Goal: Task Accomplishment & Management: Use online tool/utility

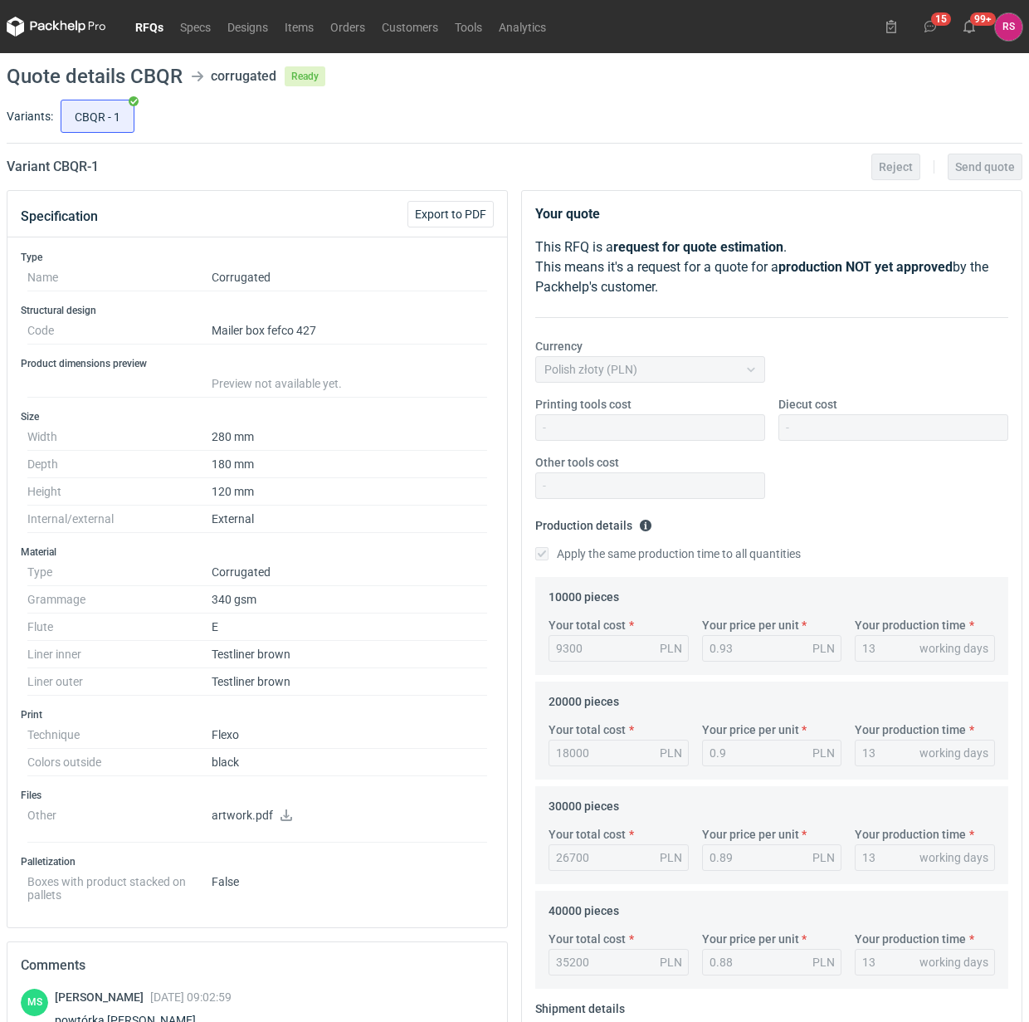
click at [146, 27] on link "RFQs" at bounding box center [149, 27] width 45 height 20
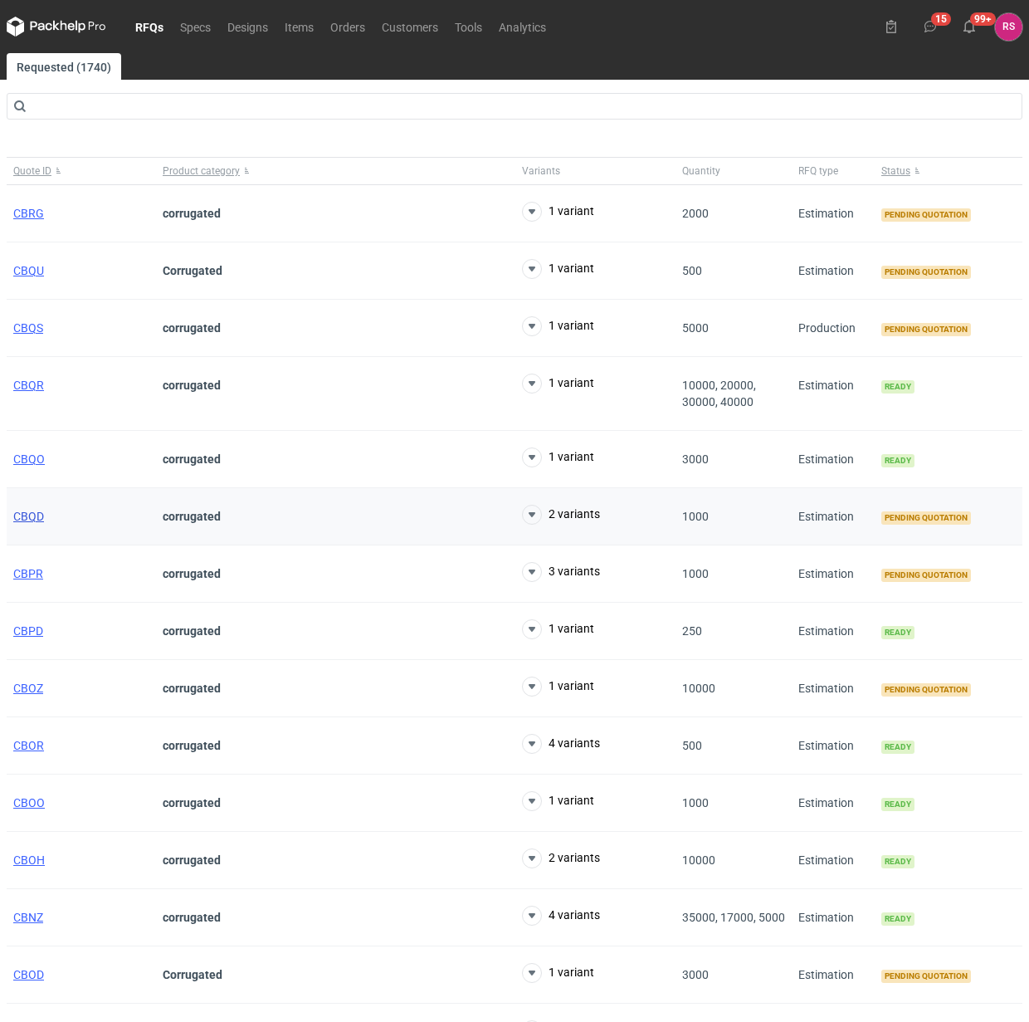
click at [23, 516] on span "CBQD" at bounding box center [28, 516] width 31 height 13
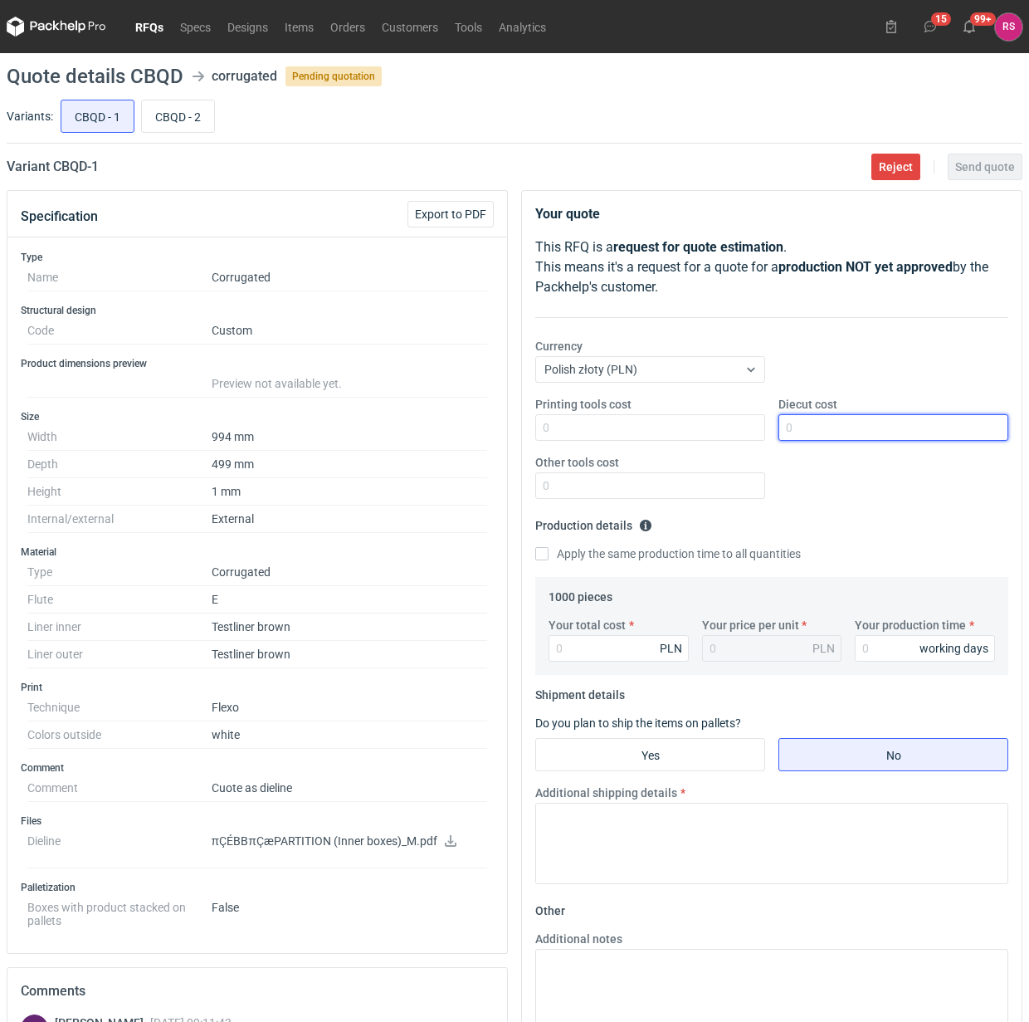
click at [862, 428] on input "Diecut cost" at bounding box center [894, 427] width 230 height 27
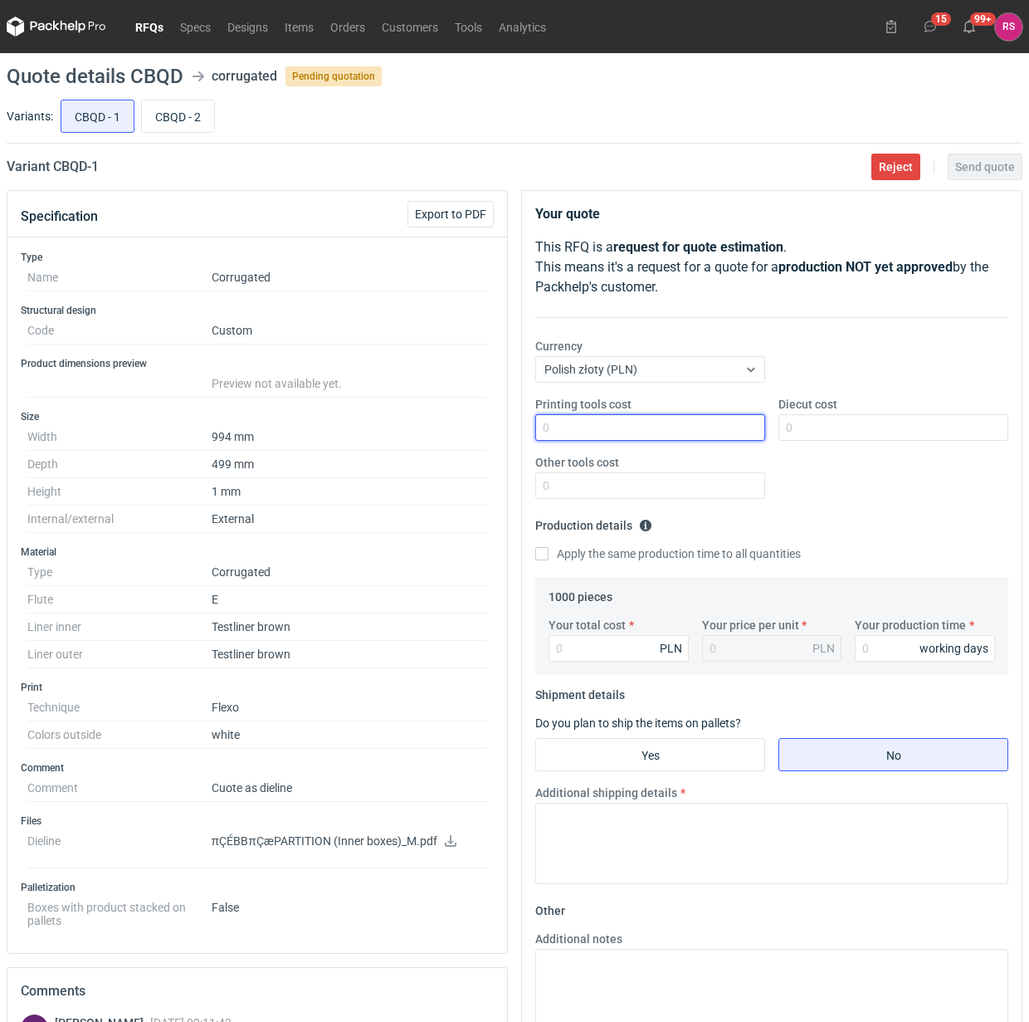
click at [682, 433] on input "Printing tools cost" at bounding box center [650, 427] width 230 height 27
type input "850"
type input "500"
click at [535, 547] on input "Apply the same production time to all quantities" at bounding box center [541, 553] width 13 height 13
checkbox input "true"
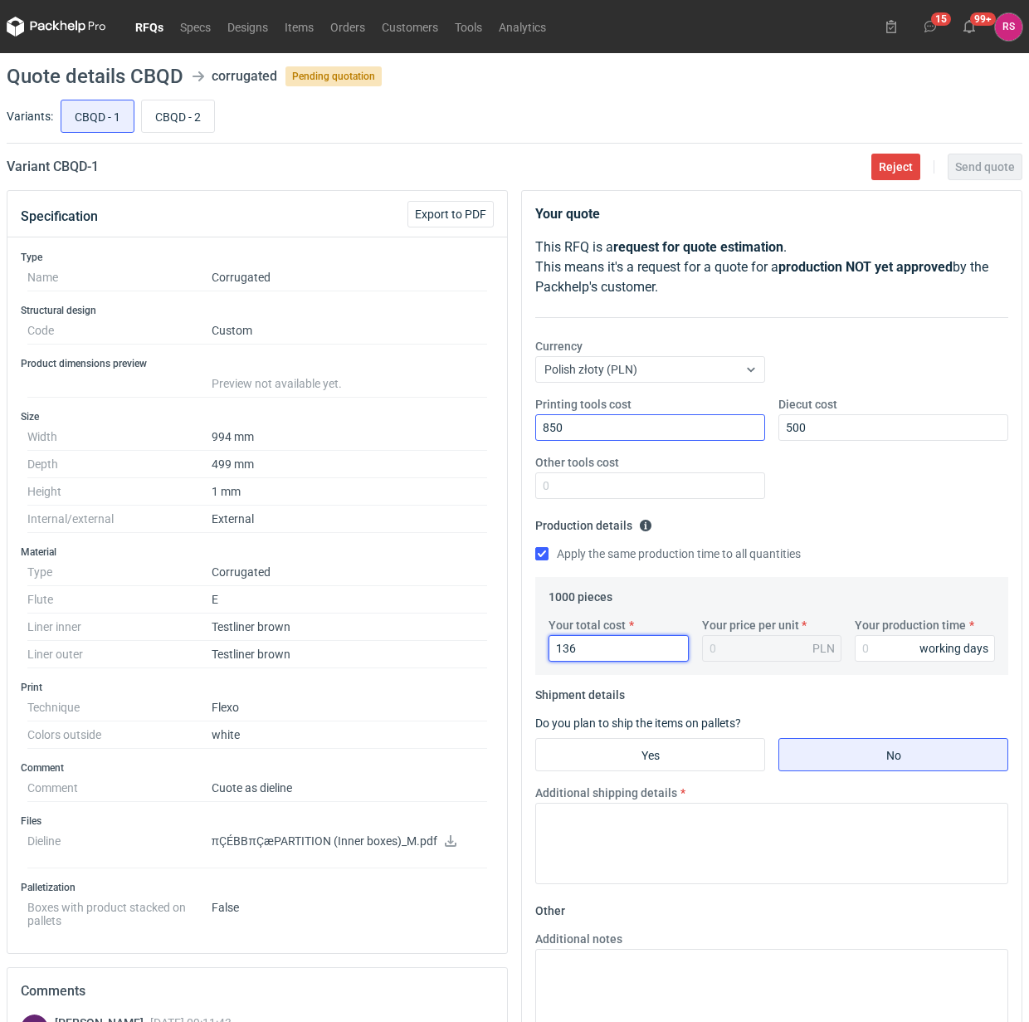
type input "1360"
type input "1.36"
type input "1360"
type input "15"
click at [664, 756] on input "Yes" at bounding box center [650, 755] width 228 height 32
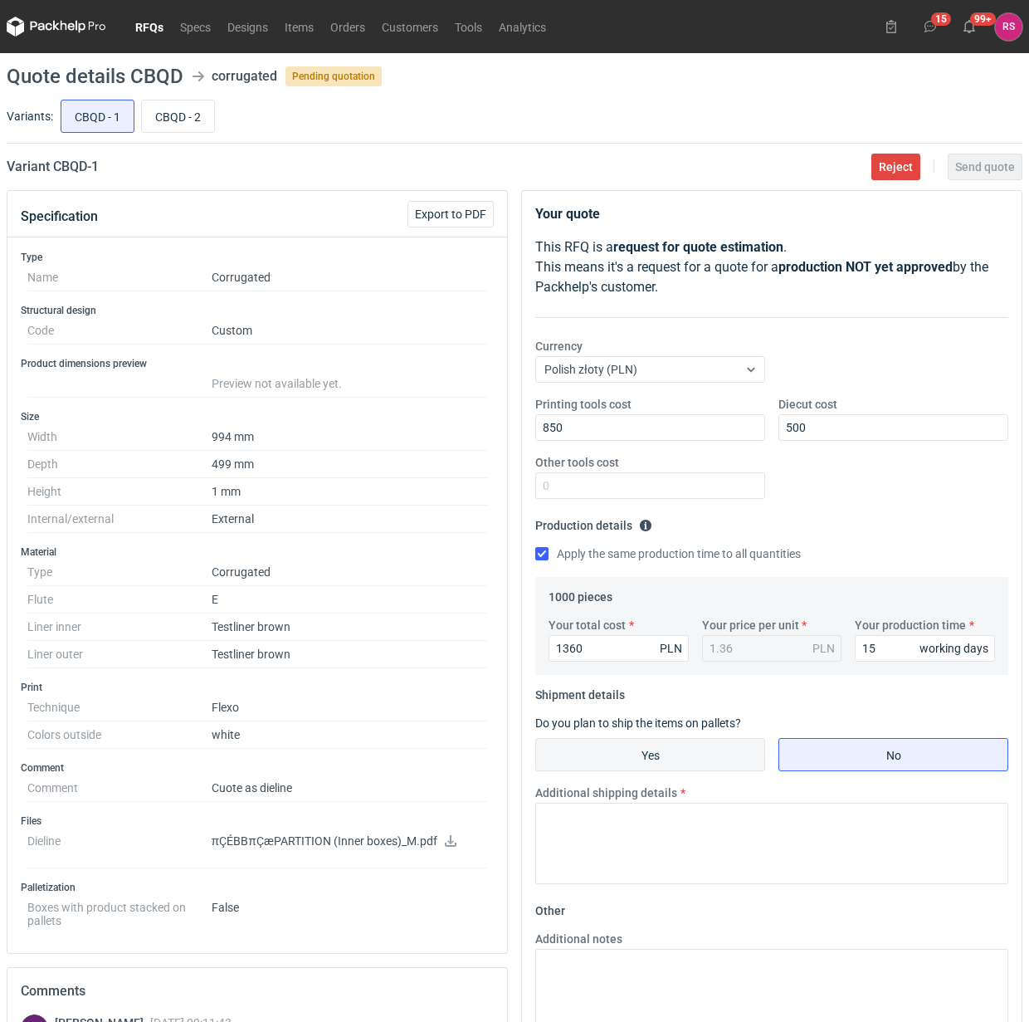
radio input "true"
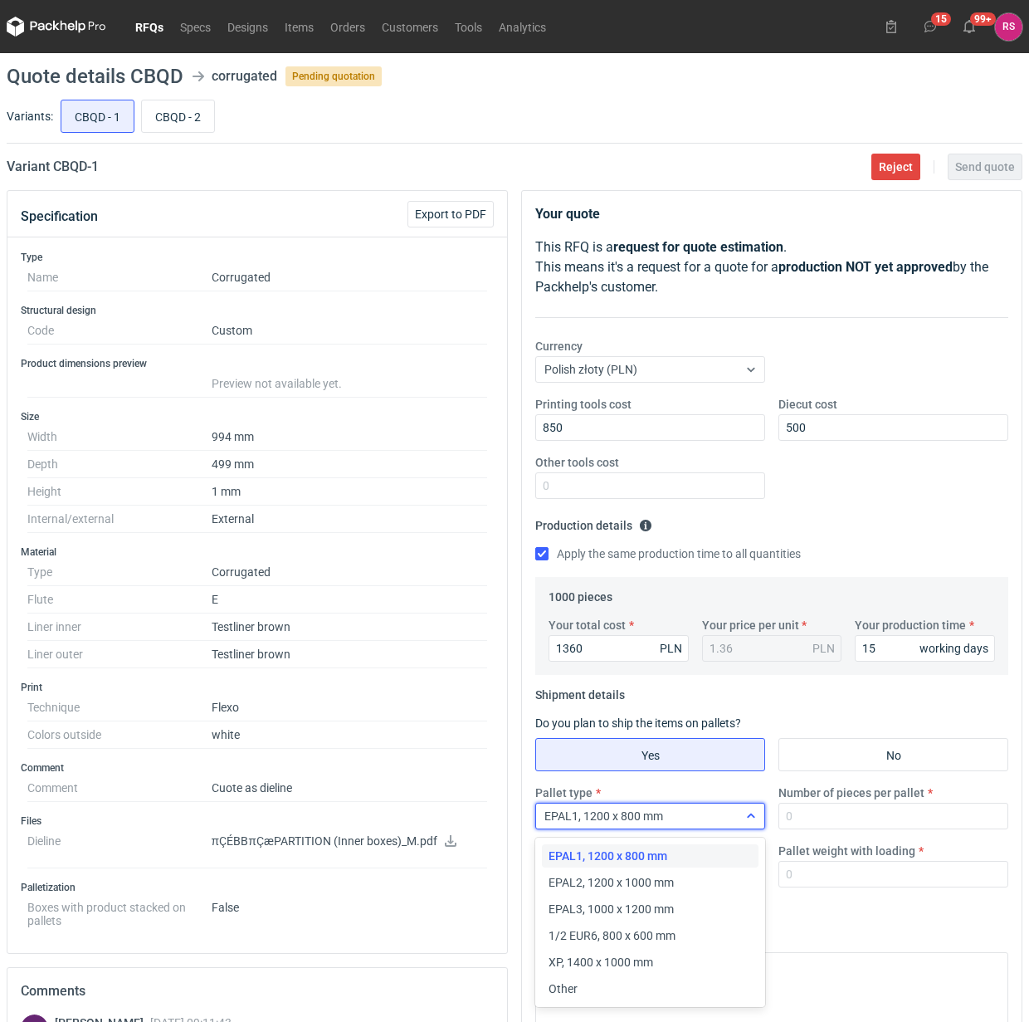
click at [754, 820] on icon at bounding box center [751, 815] width 13 height 13
click at [583, 982] on div "Other" at bounding box center [650, 988] width 203 height 17
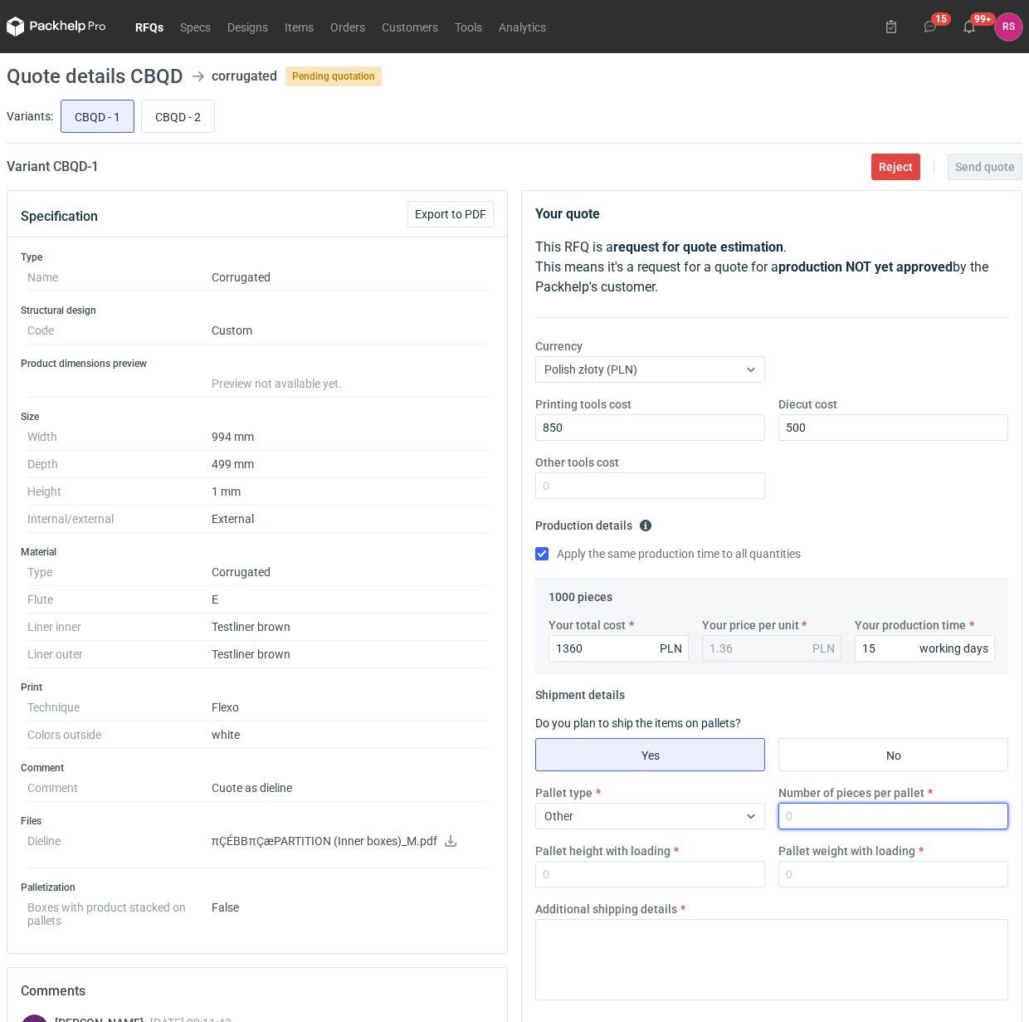
click at [829, 818] on input "Number of pieces per pallet" at bounding box center [894, 816] width 230 height 27
type input "1000"
type input "1800"
type input "300"
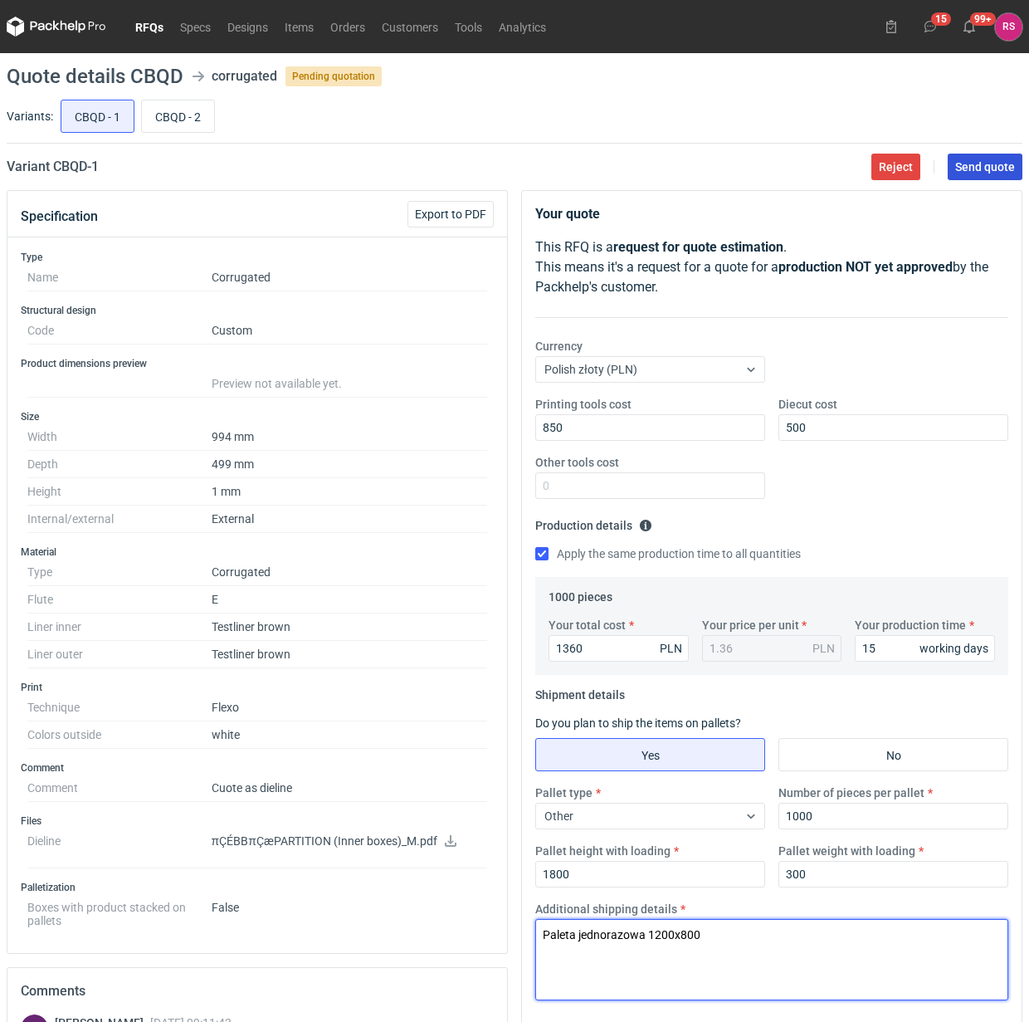
type textarea "Paleta jednorazowa 1200x800"
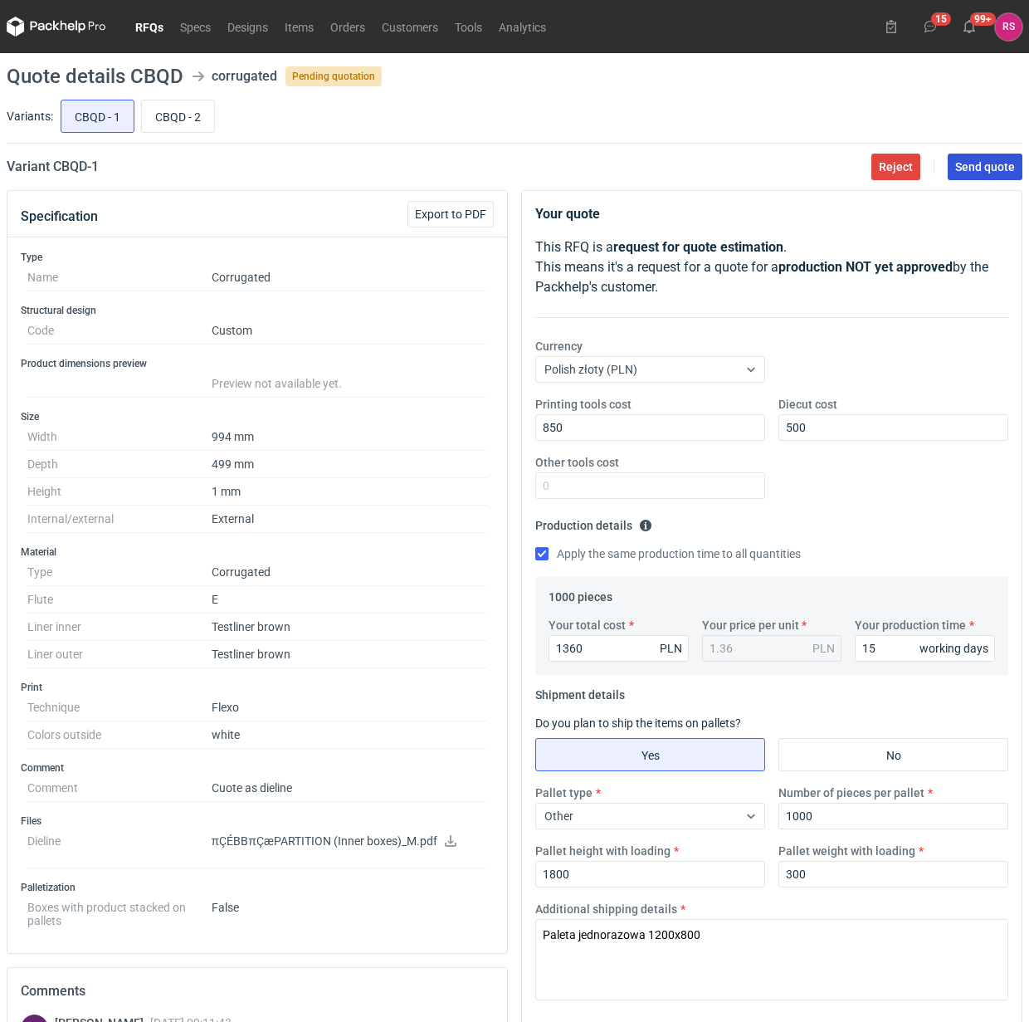
click at [984, 167] on span "Send quote" at bounding box center [986, 167] width 60 height 12
click at [185, 117] on input "CBQD - 2" at bounding box center [178, 116] width 72 height 32
radio input "true"
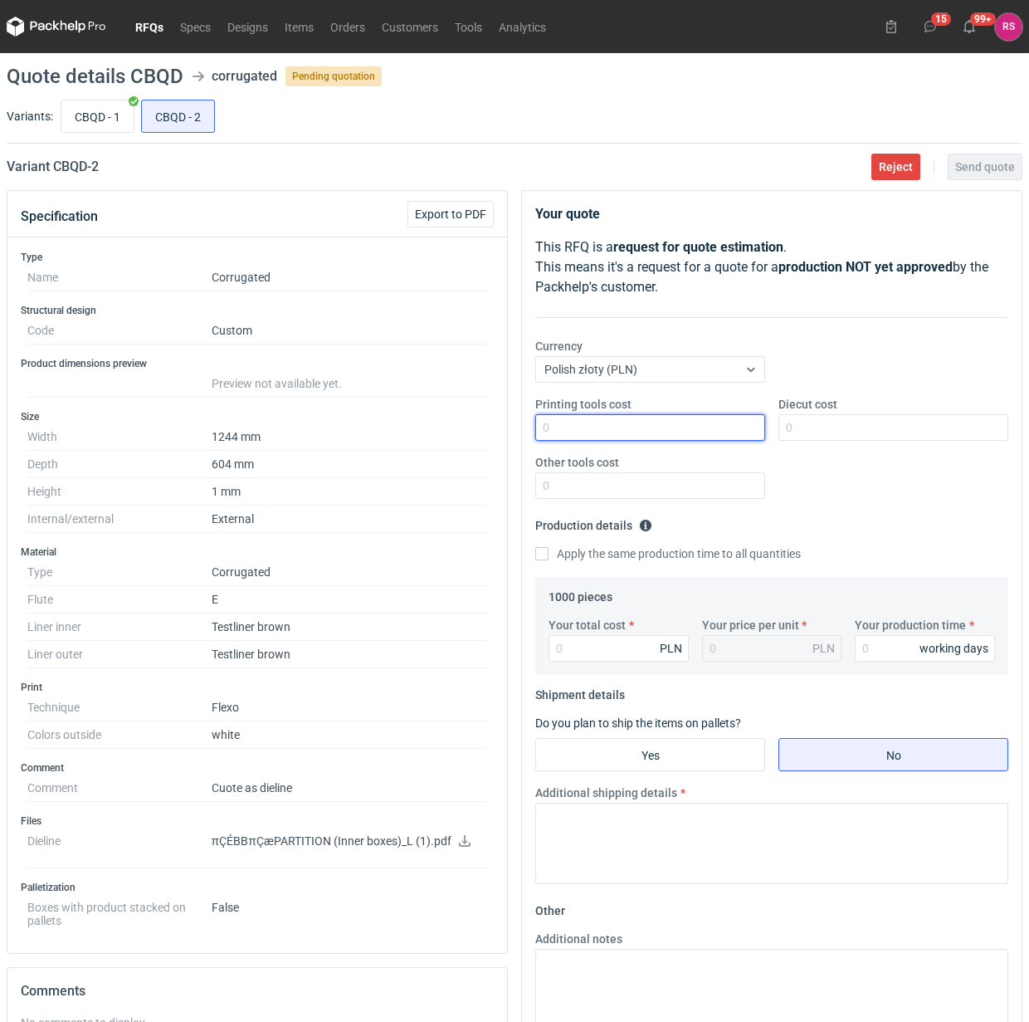
click at [658, 425] on input "Printing tools cost" at bounding box center [650, 427] width 230 height 27
type input "1300"
type input "600"
click at [535, 547] on input "Apply the same production time to all quantities" at bounding box center [541, 553] width 13 height 13
checkbox input "true"
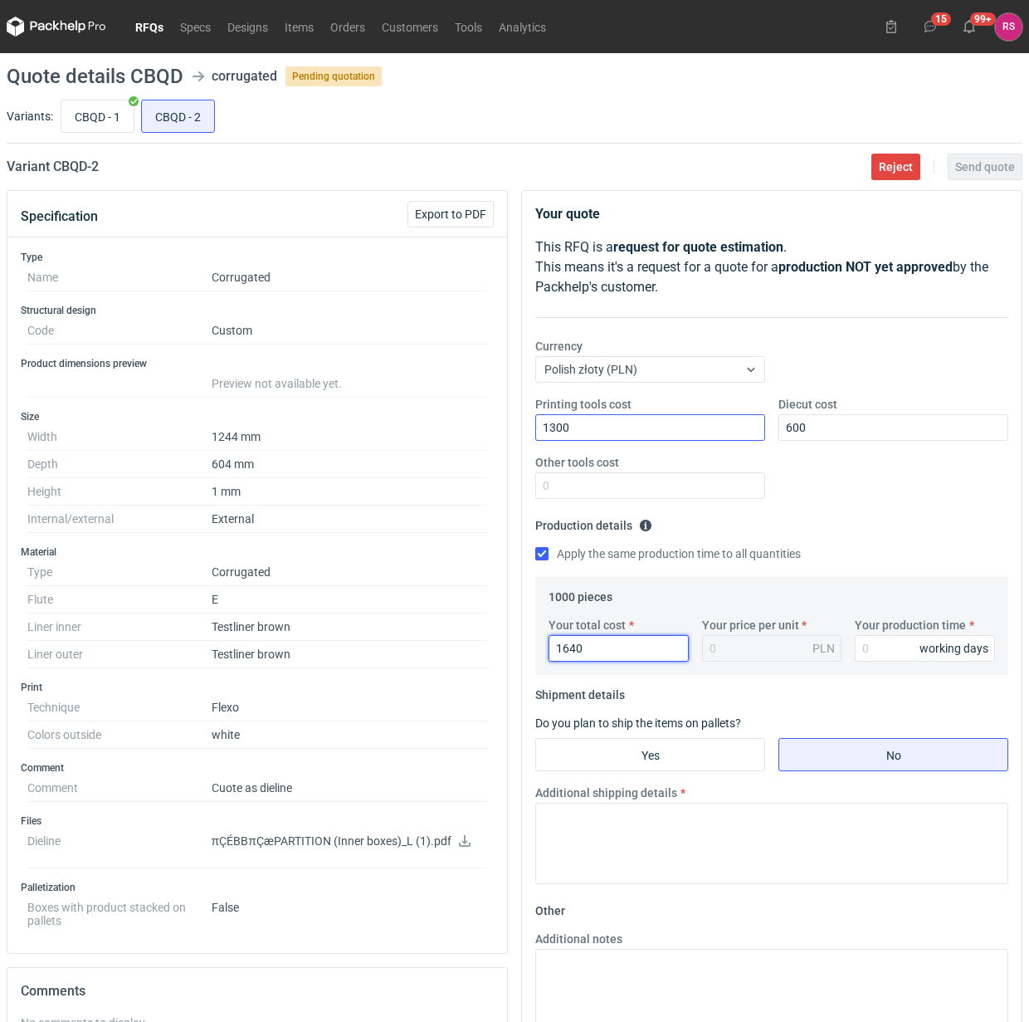
type input "1640"
type input "1.64"
type input "15"
click at [683, 754] on input "Yes" at bounding box center [650, 755] width 228 height 32
radio input "true"
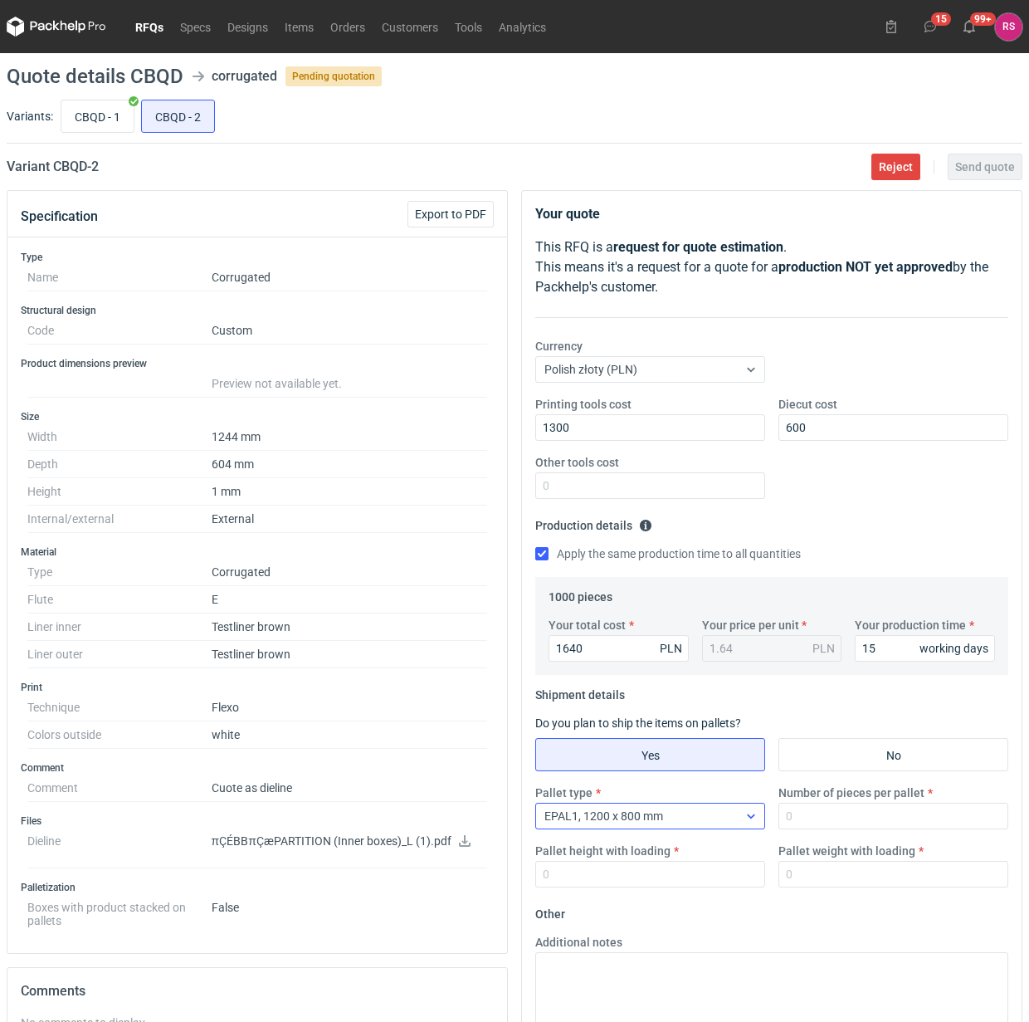
click at [724, 819] on div "EPAL1, 1200 x 800 mm" at bounding box center [637, 815] width 202 height 23
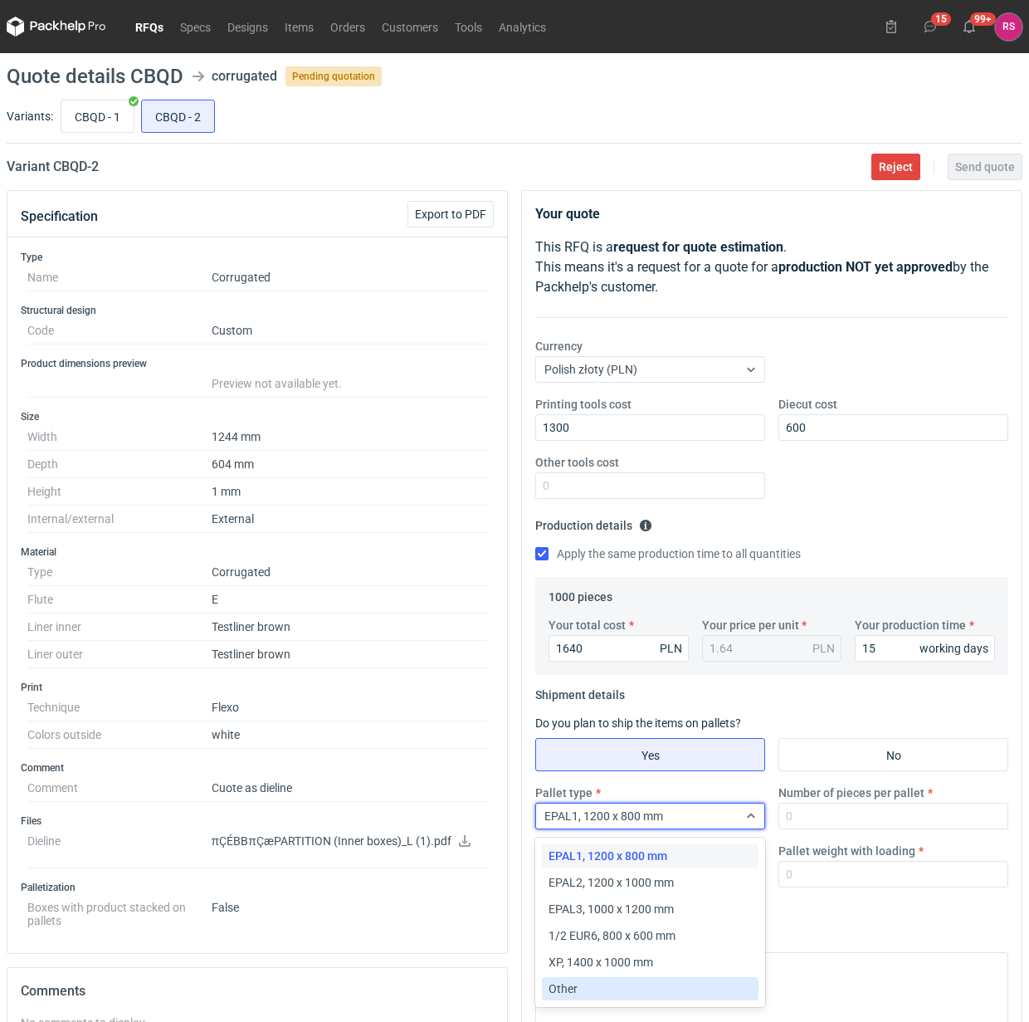
click at [633, 990] on div "Other" at bounding box center [650, 988] width 203 height 17
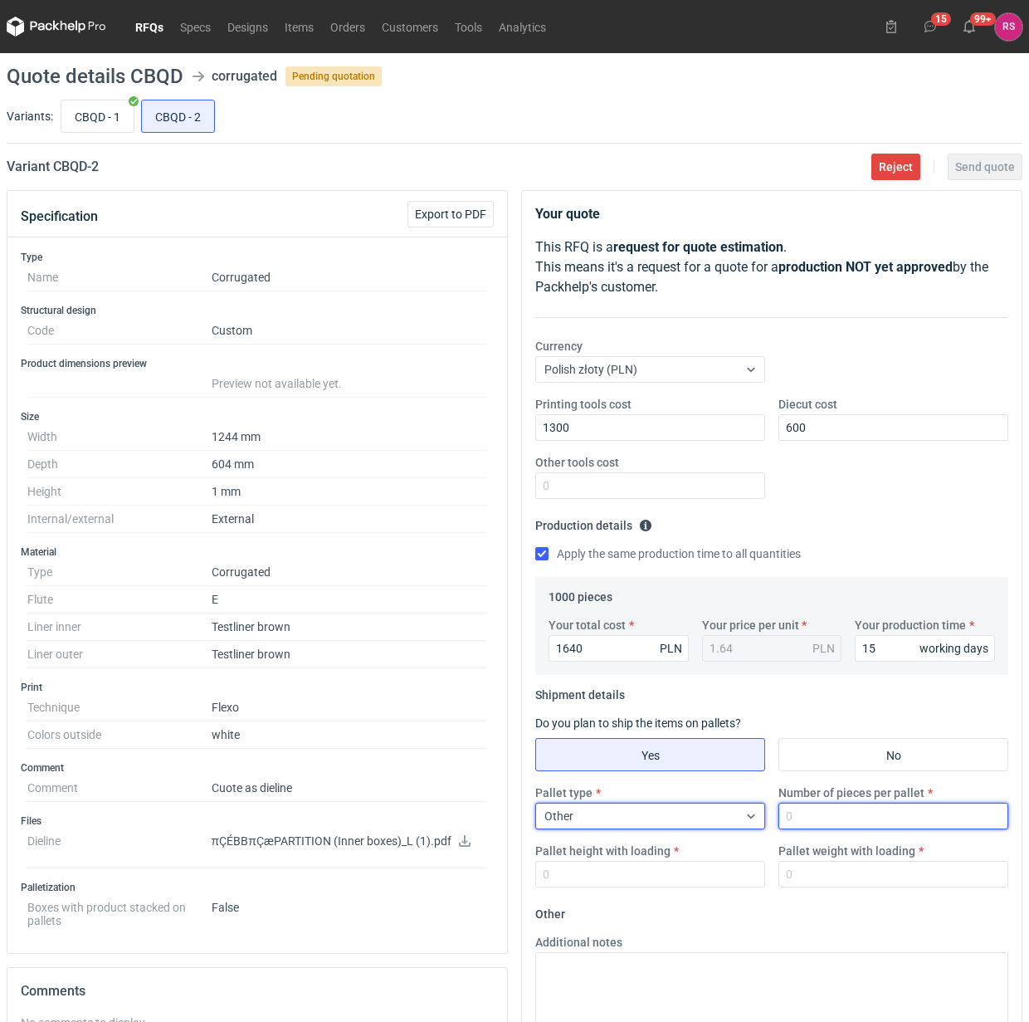
click at [848, 824] on input "Number of pieces per pallet" at bounding box center [894, 816] width 230 height 27
type input "1000"
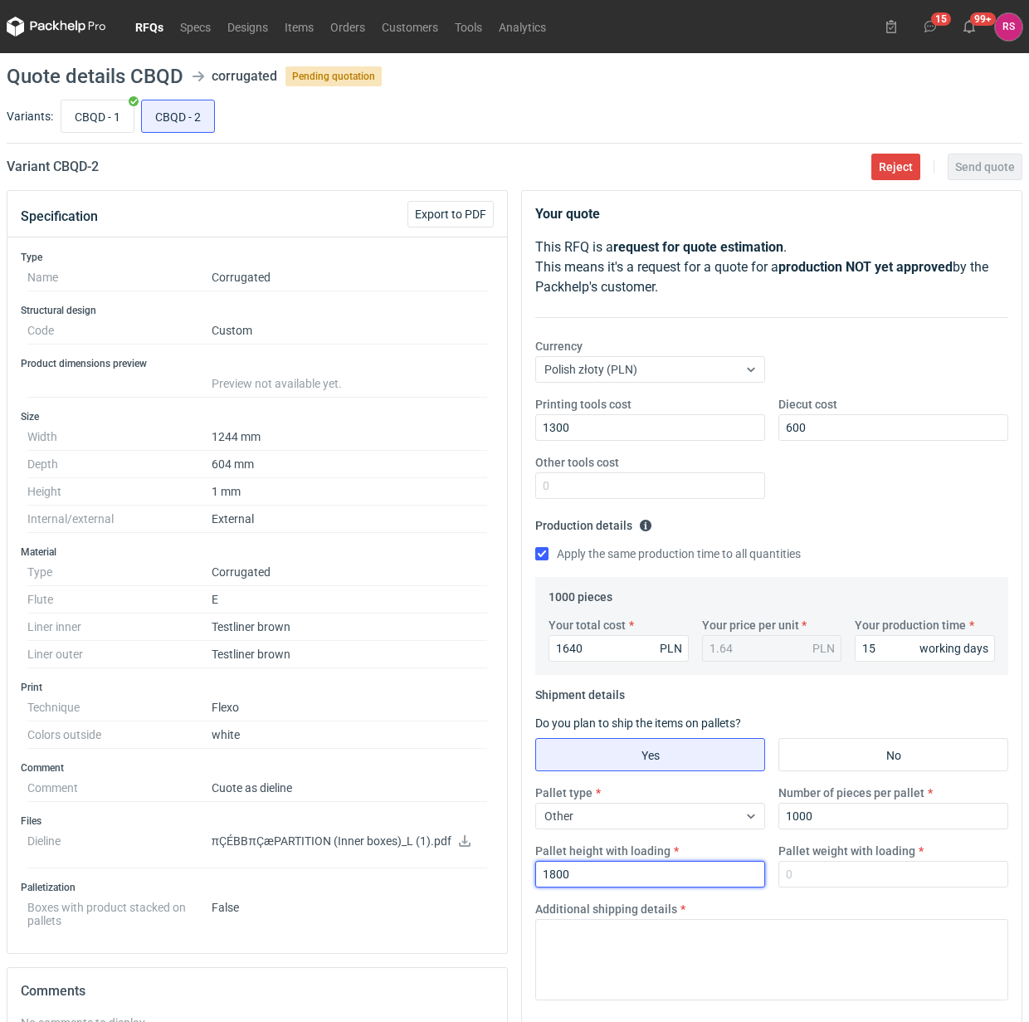
type input "1800"
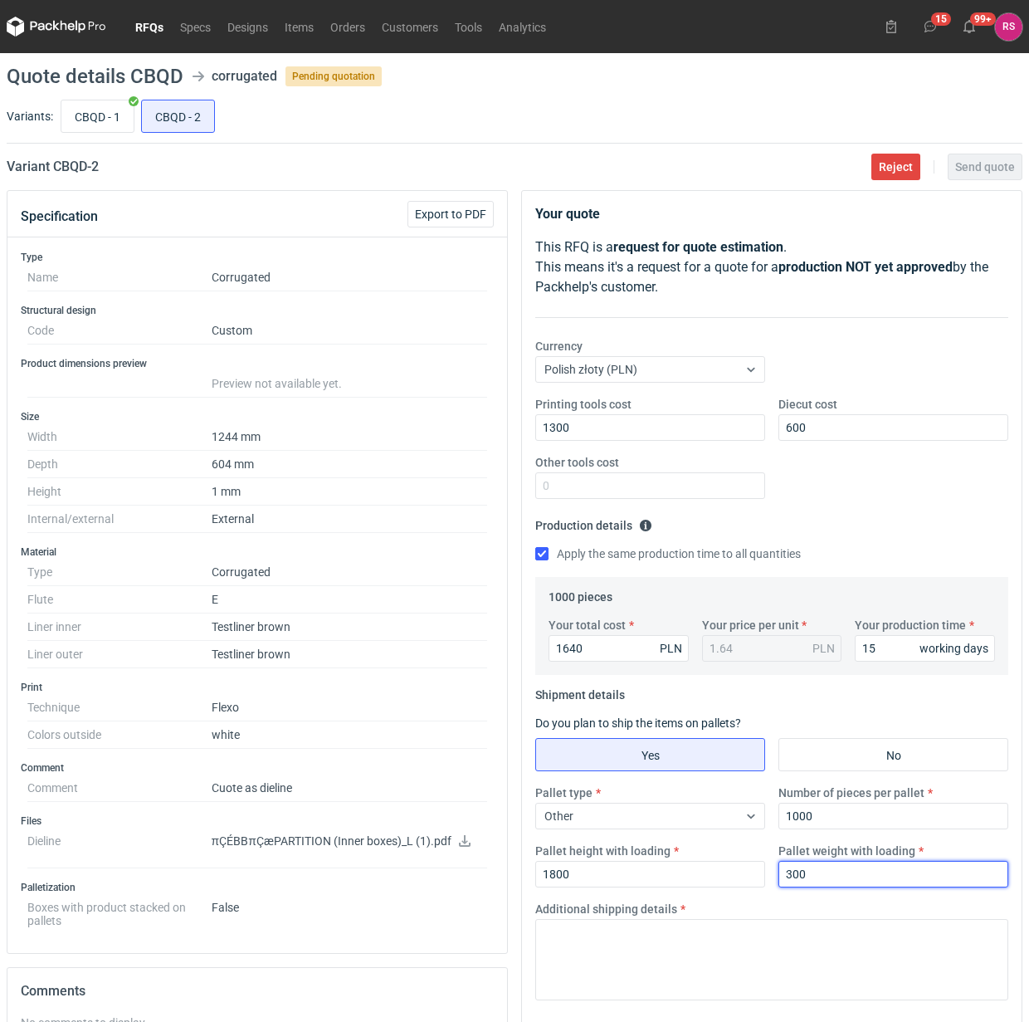
type input "300"
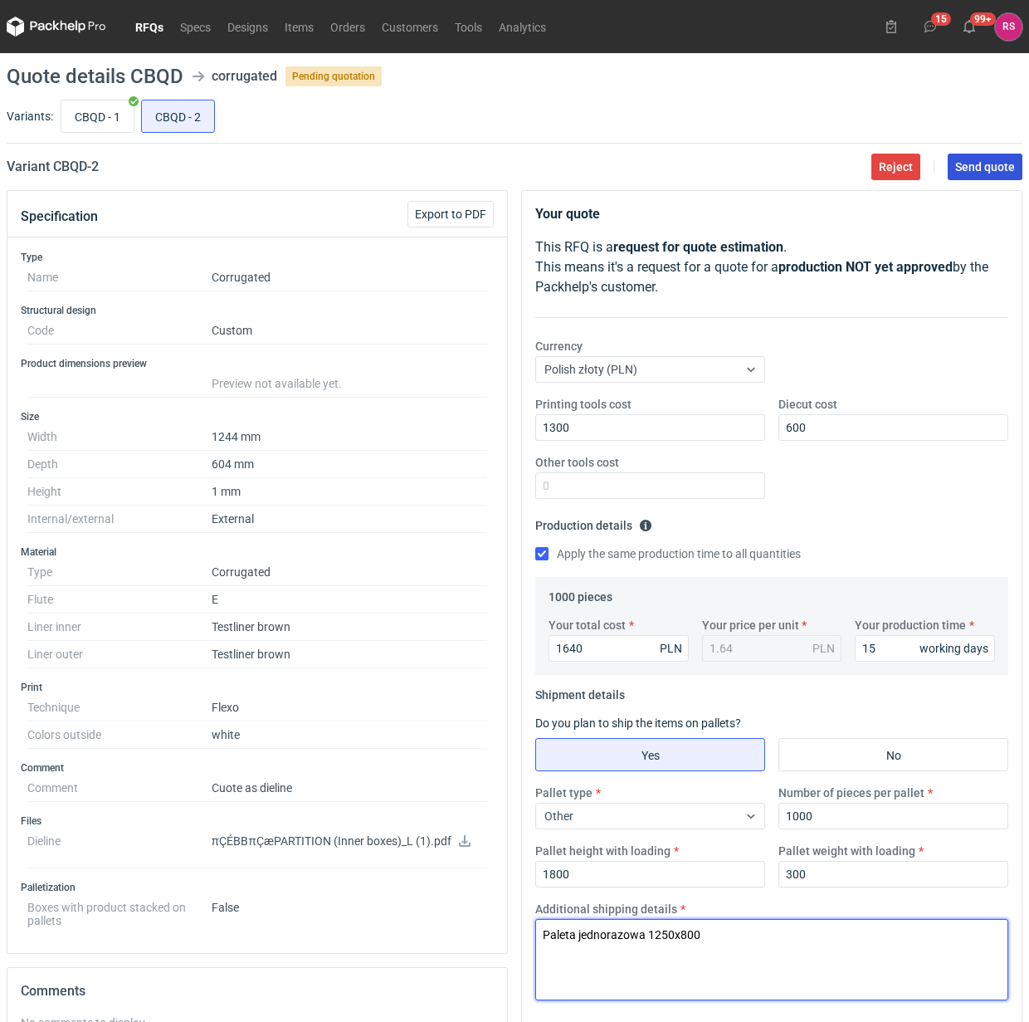
type textarea "Paleta jednorazowa 1250x800"
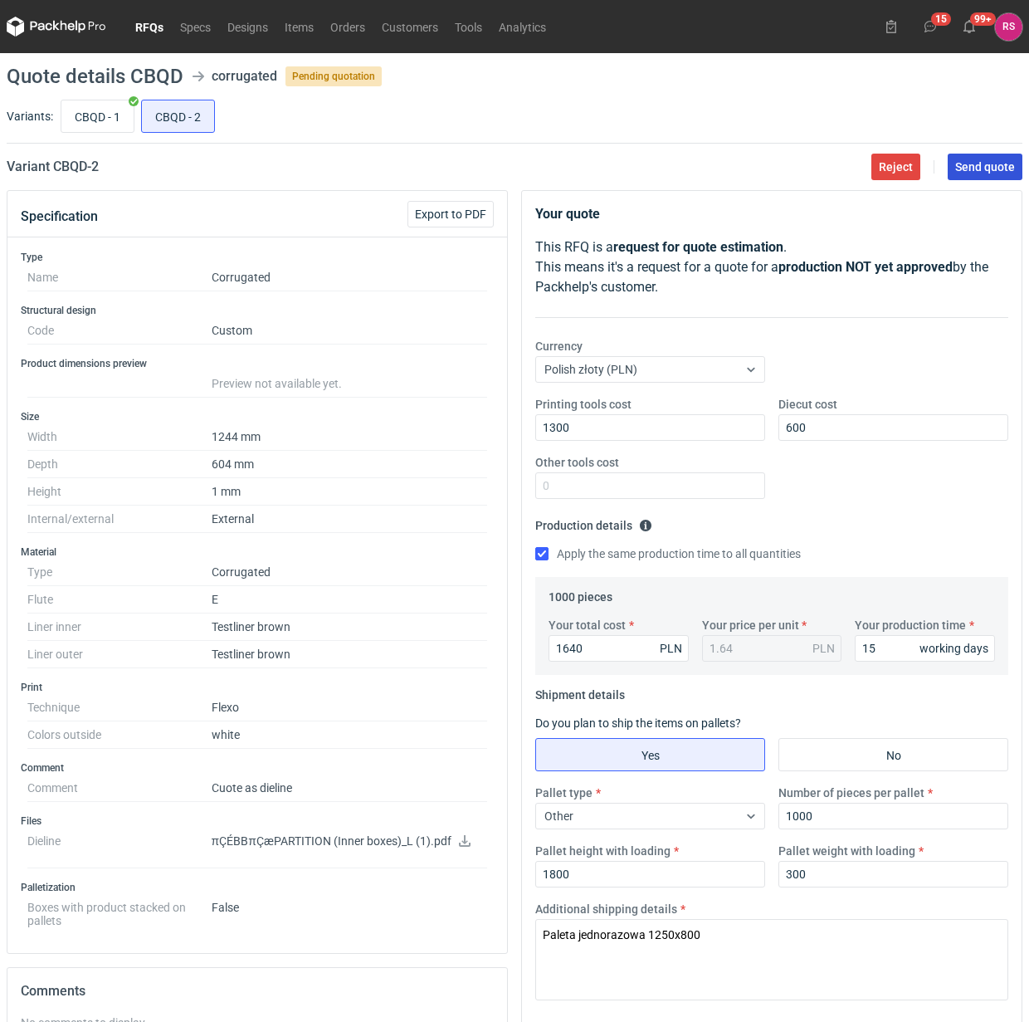
click at [982, 161] on span "Send quote" at bounding box center [986, 167] width 60 height 12
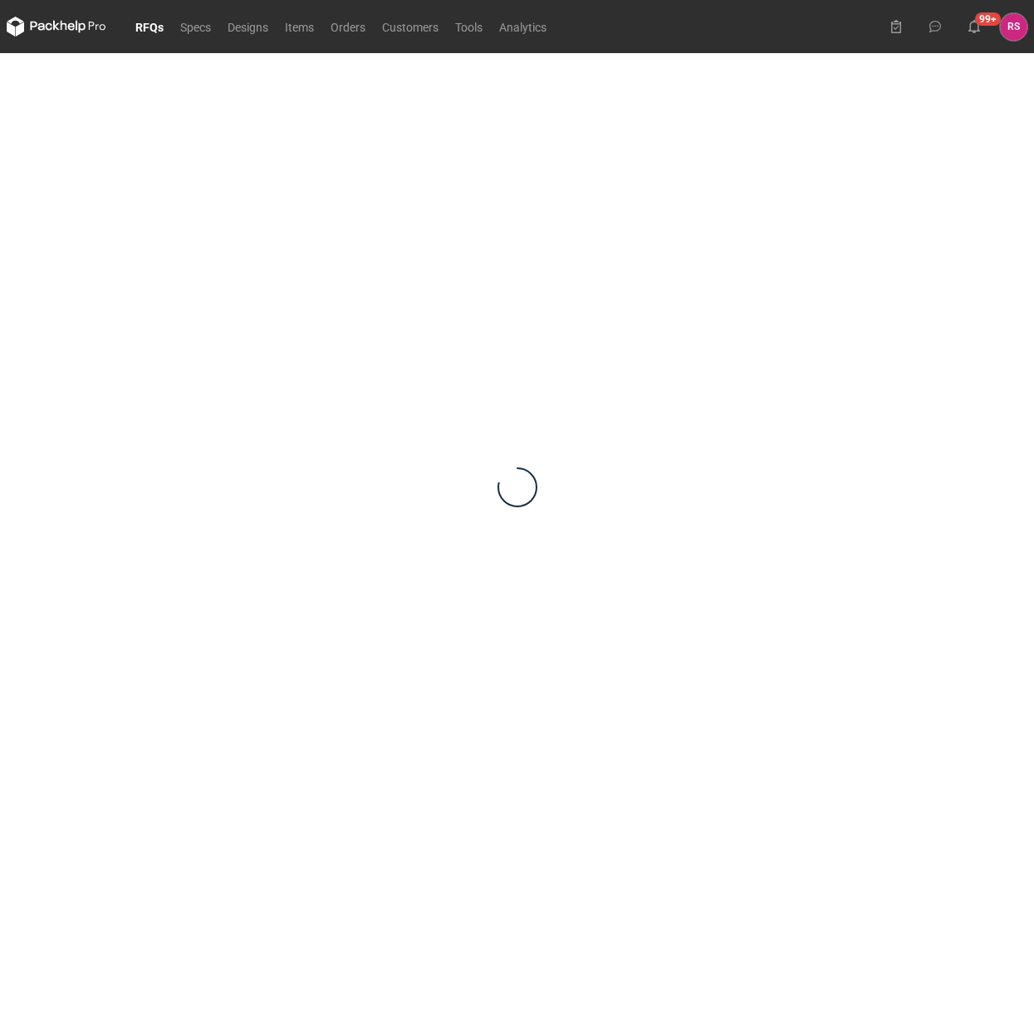
click at [210, 149] on div at bounding box center [517, 487] width 1020 height 868
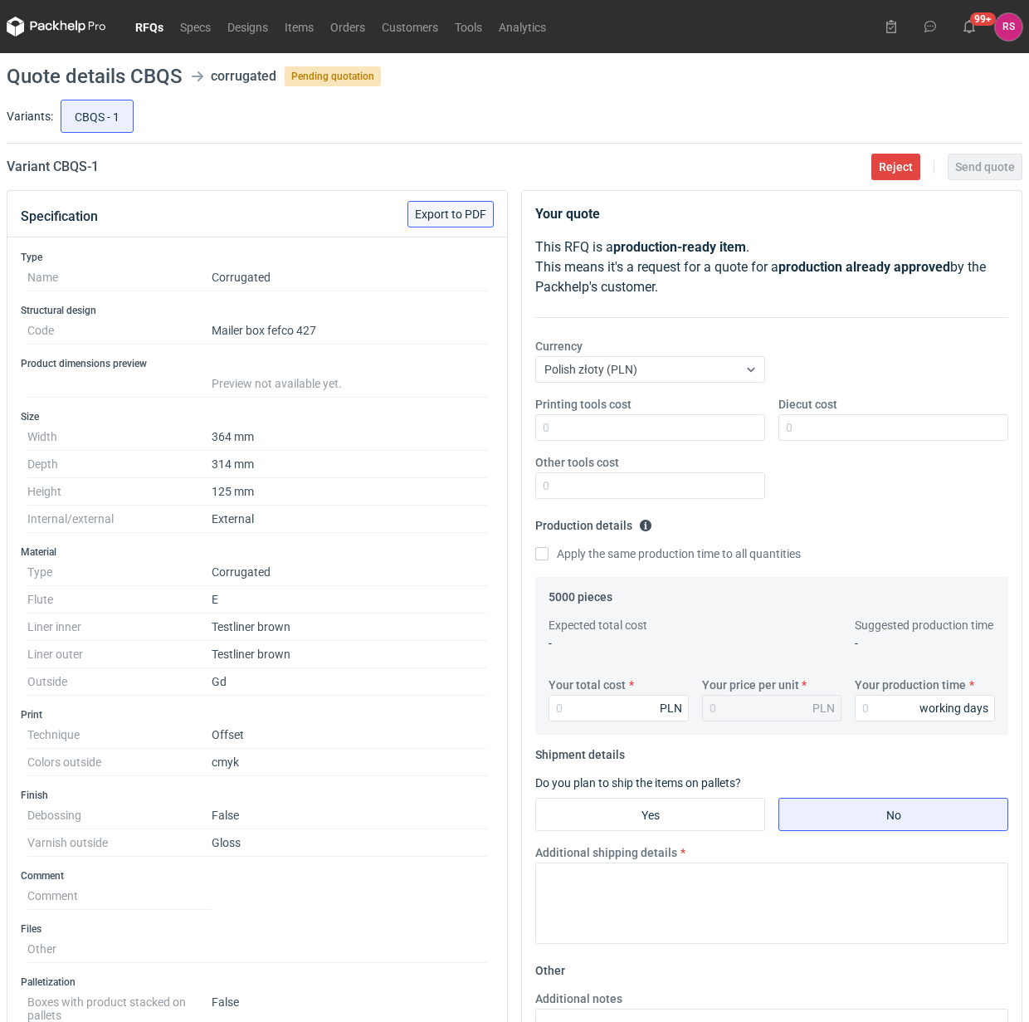
click at [463, 217] on span "Export to PDF" at bounding box center [450, 214] width 71 height 12
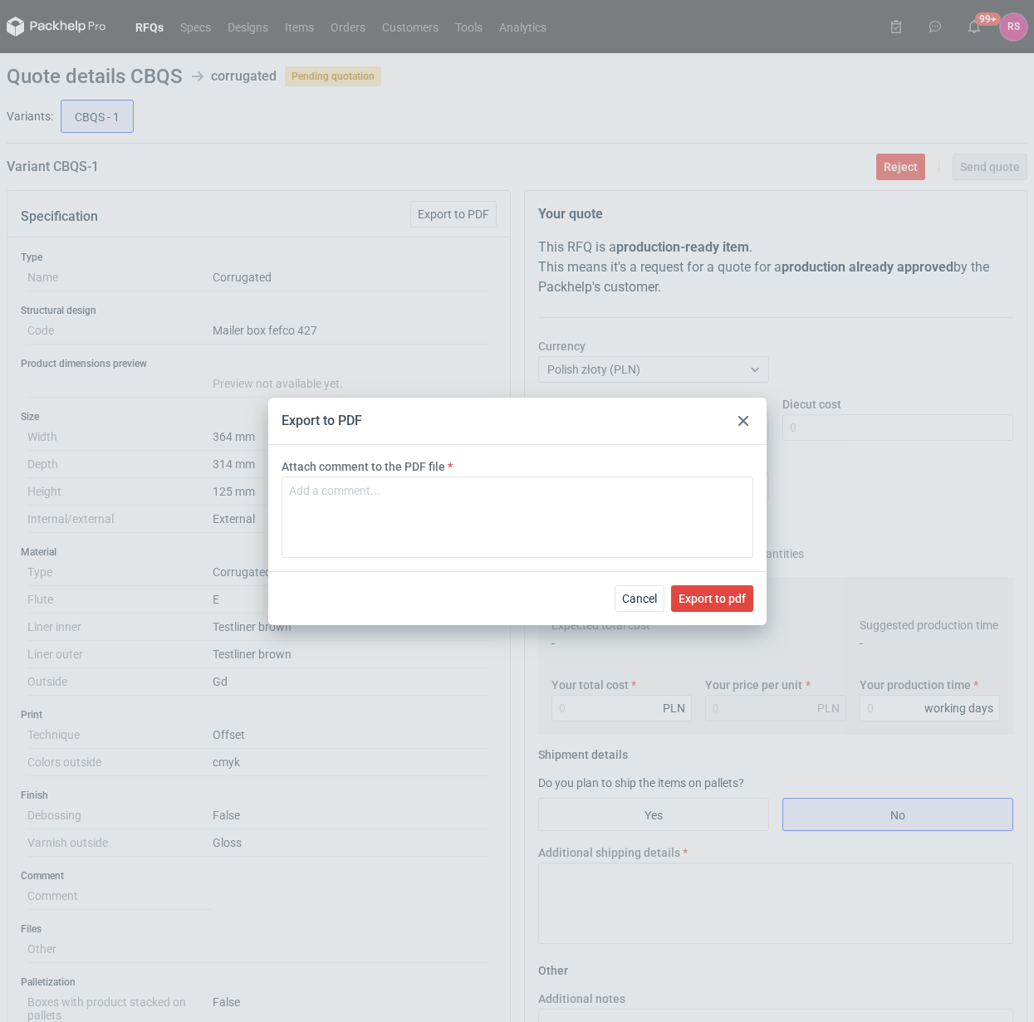
click at [702, 583] on div "Cancel Export to pdf" at bounding box center [517, 598] width 498 height 54
click at [706, 596] on span "Export to pdf" at bounding box center [711, 599] width 67 height 12
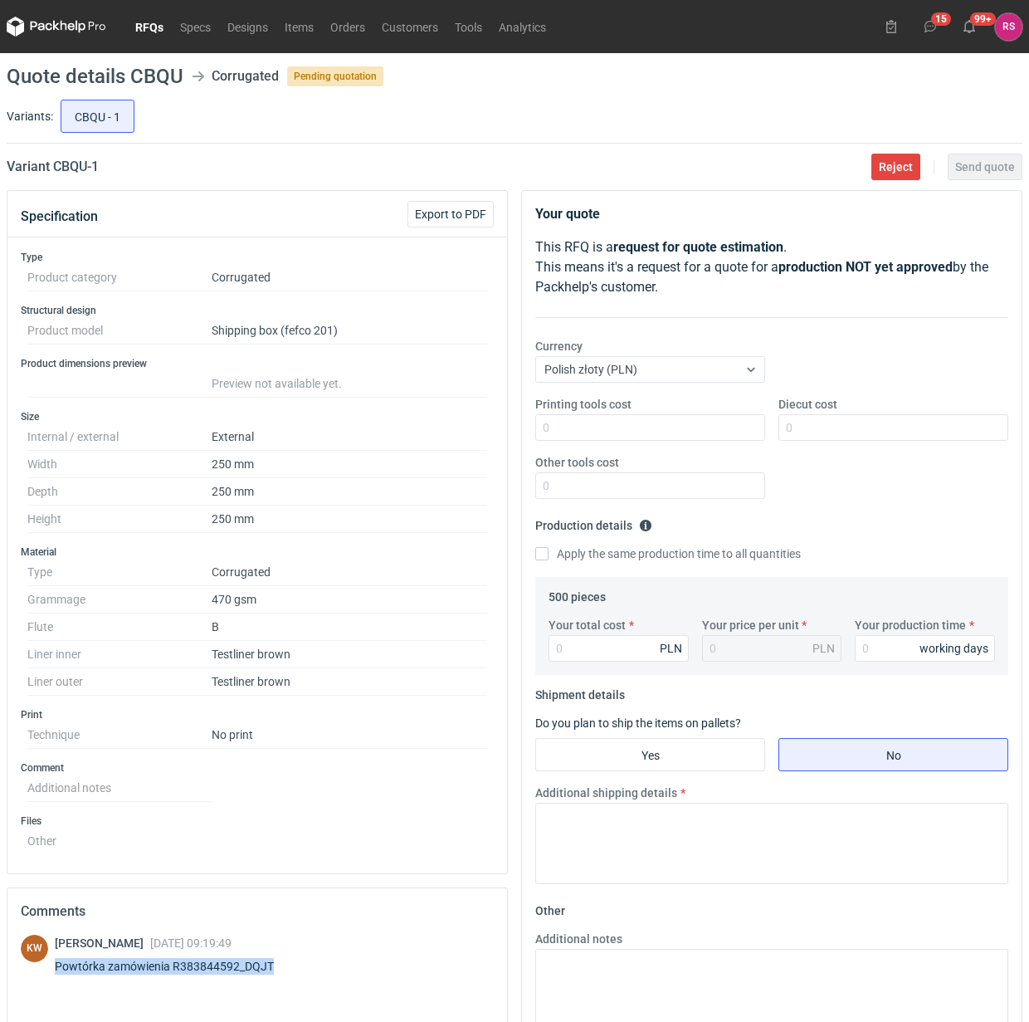
drag, startPoint x: 52, startPoint y: 969, endPoint x: 297, endPoint y: 976, distance: 245.0
click at [297, 976] on div "KW Klaudia Wiśniewska 02 Oct 2025 09:19:49 Powtórka zamówienia R383844592_DQJT" at bounding box center [257, 958] width 473 height 46
click at [387, 935] on div "Comments" at bounding box center [257, 911] width 500 height 46
drag, startPoint x: 283, startPoint y: 970, endPoint x: 55, endPoint y: 965, distance: 228.3
click at [55, 965] on div "Powtórka zamówienia R383844592_DQJT" at bounding box center [174, 966] width 239 height 17
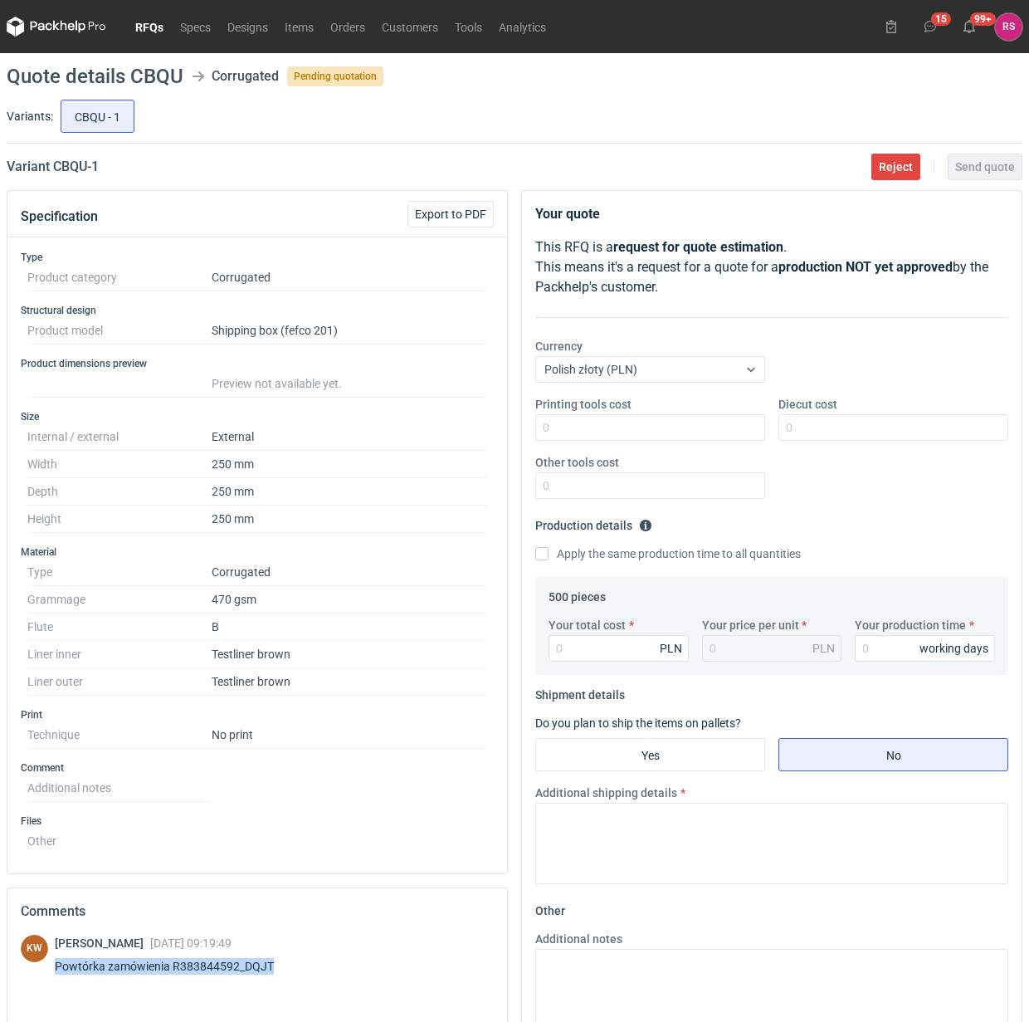
copy div "Powtórka zamówienia R383844592_DQJT"
click at [453, 213] on span "Export to PDF" at bounding box center [450, 214] width 71 height 12
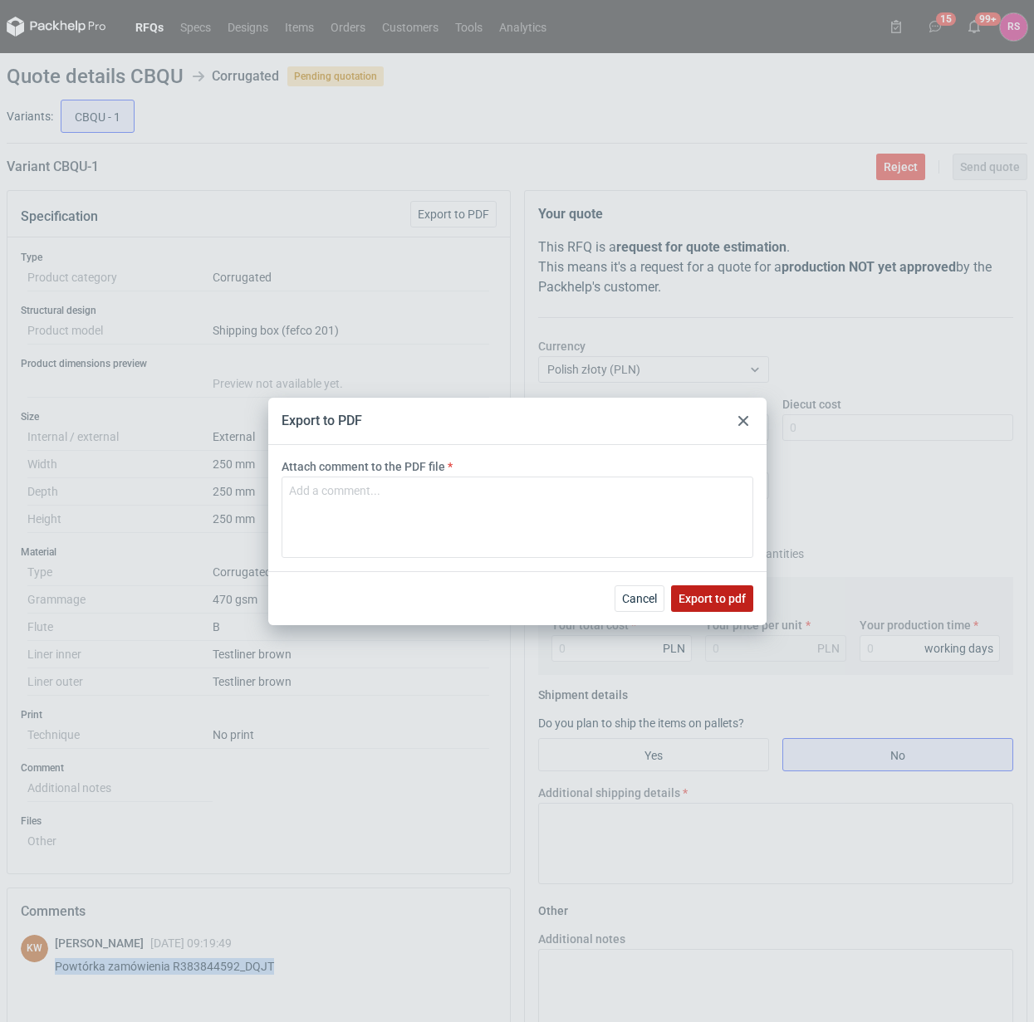
click at [703, 598] on span "Export to pdf" at bounding box center [711, 599] width 67 height 12
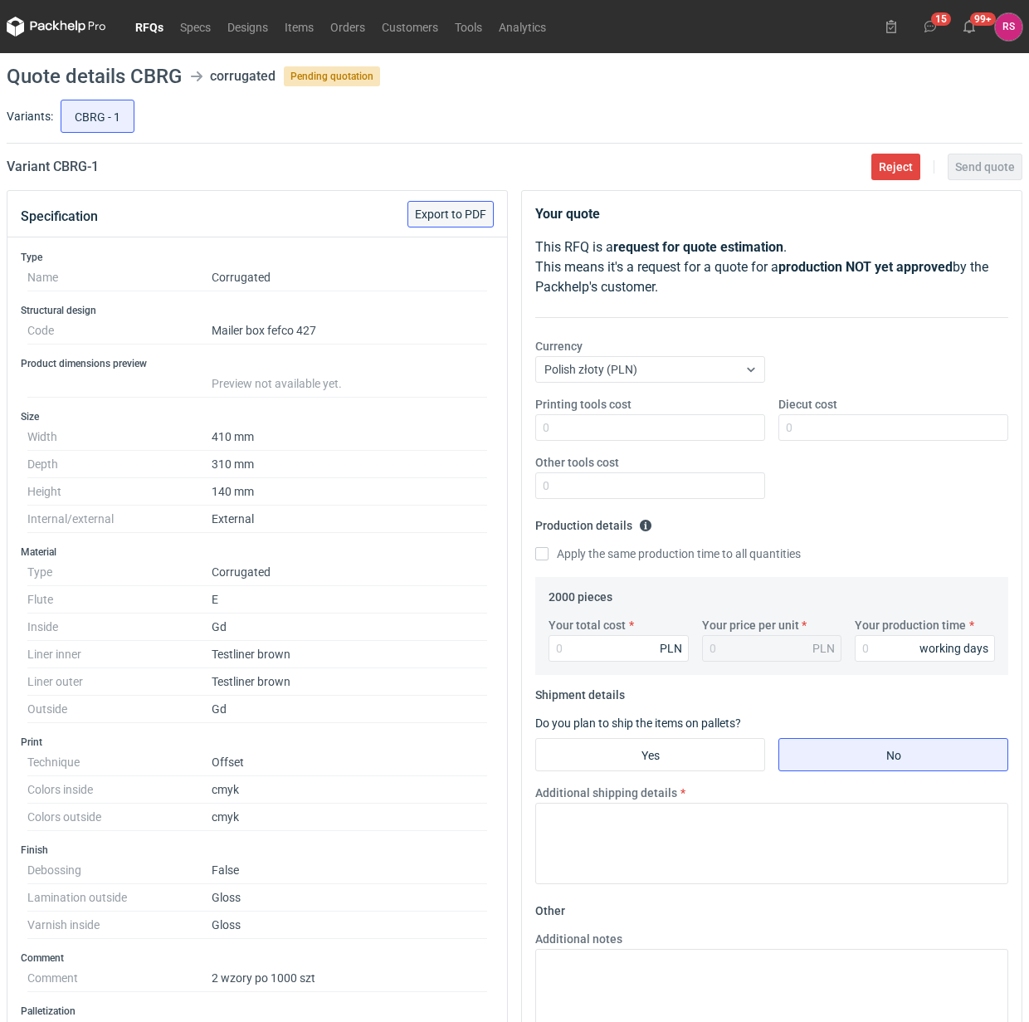
click at [461, 218] on span "Export to PDF" at bounding box center [450, 214] width 71 height 12
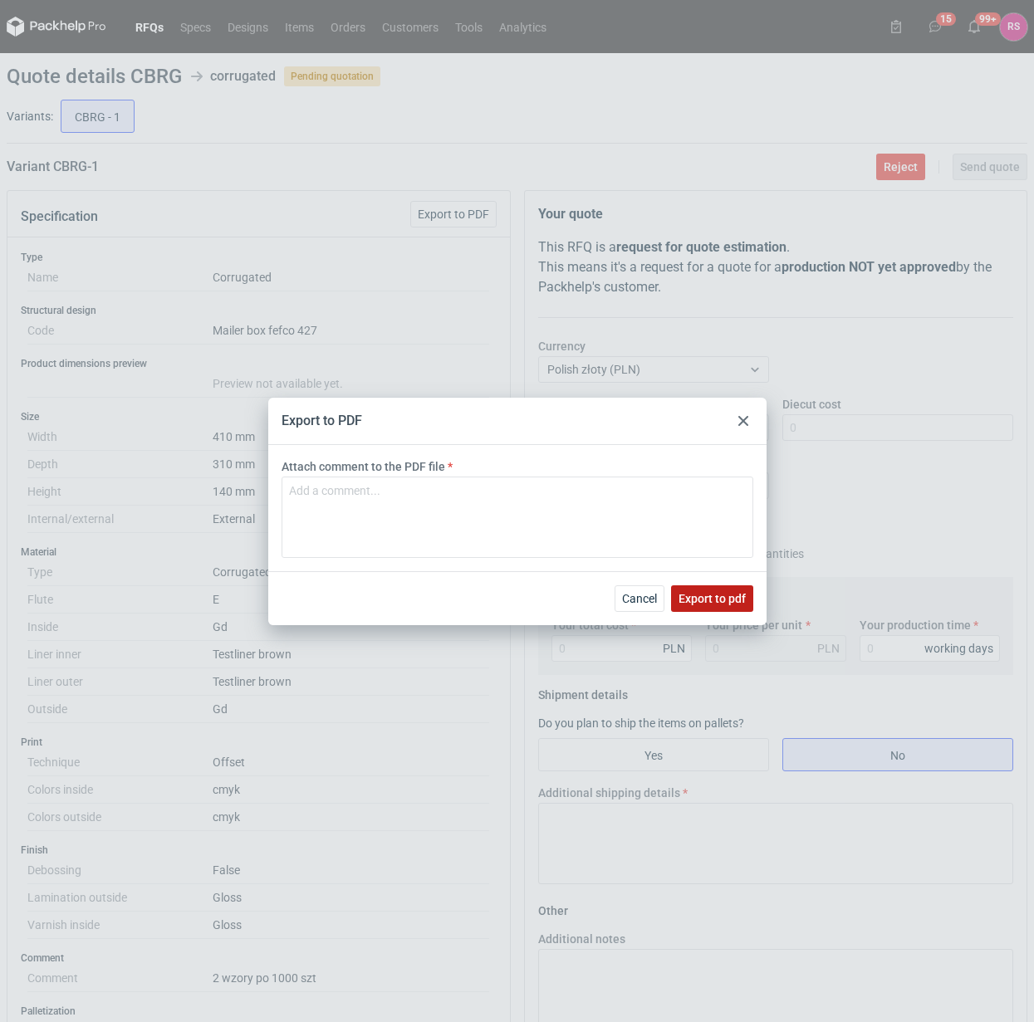
click at [718, 599] on span "Export to pdf" at bounding box center [711, 599] width 67 height 12
